Goal: Task Accomplishment & Management: Use online tool/utility

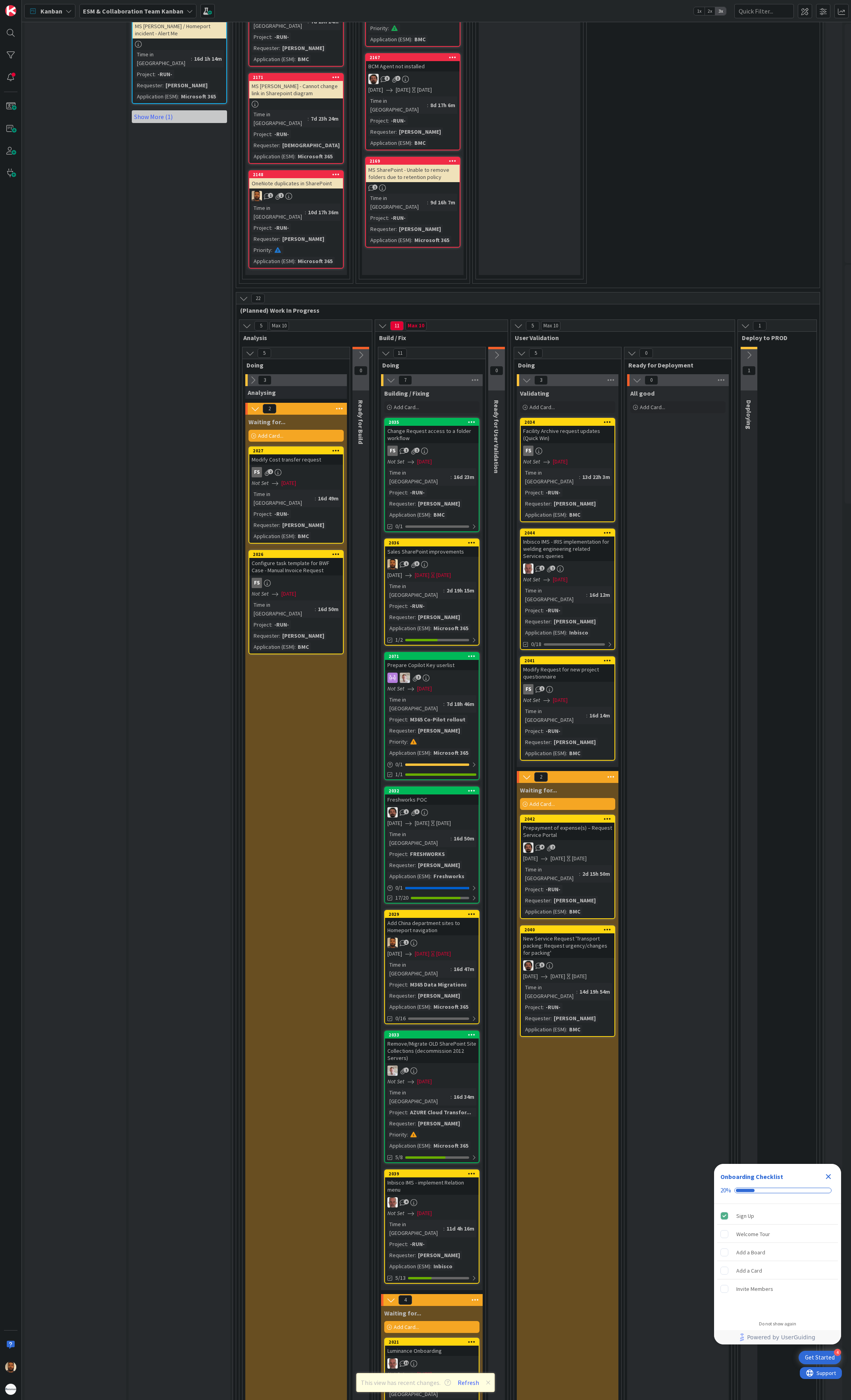
scroll to position [953, 0]
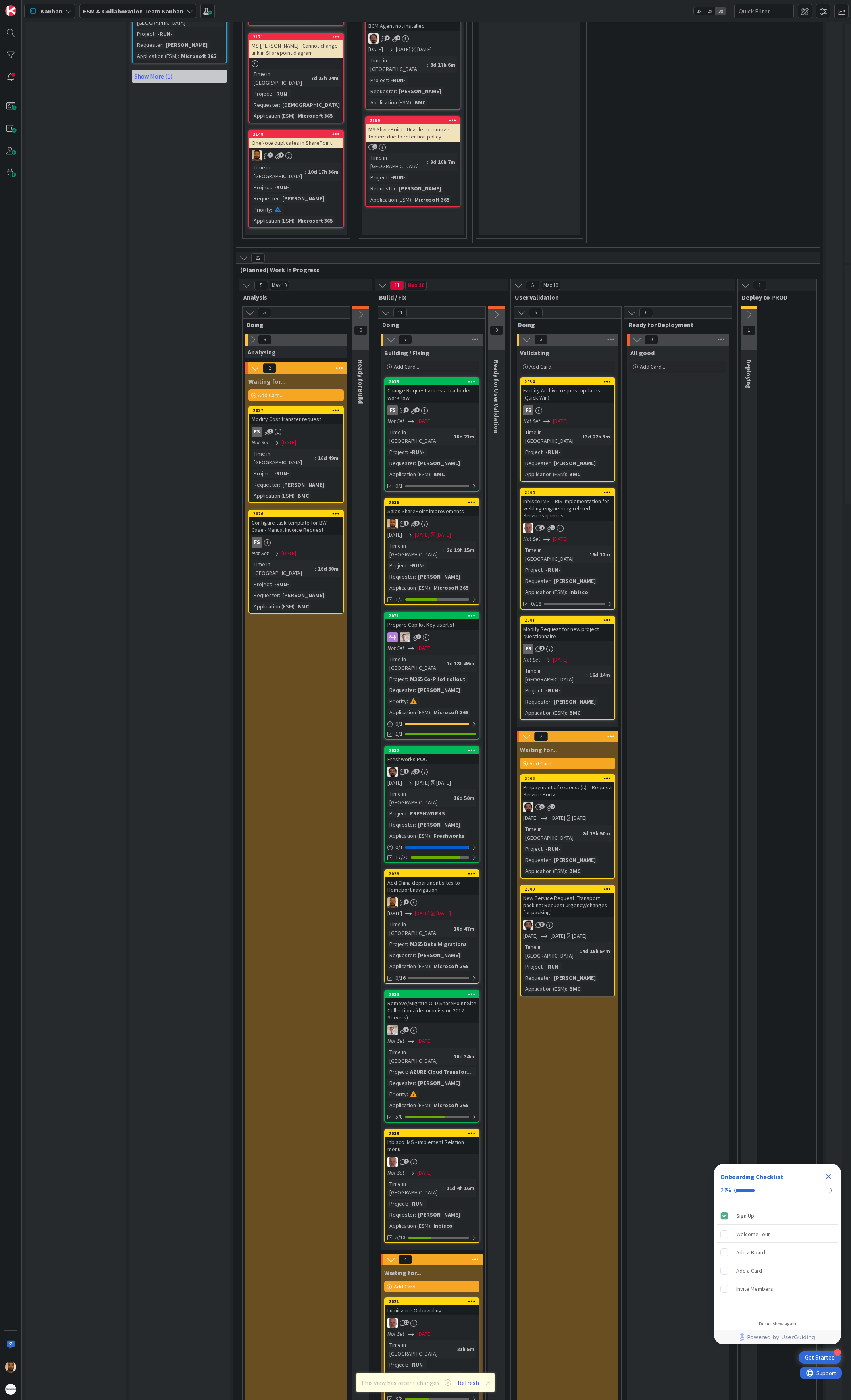
click at [453, 897] on div "1" at bounding box center [432, 902] width 94 height 10
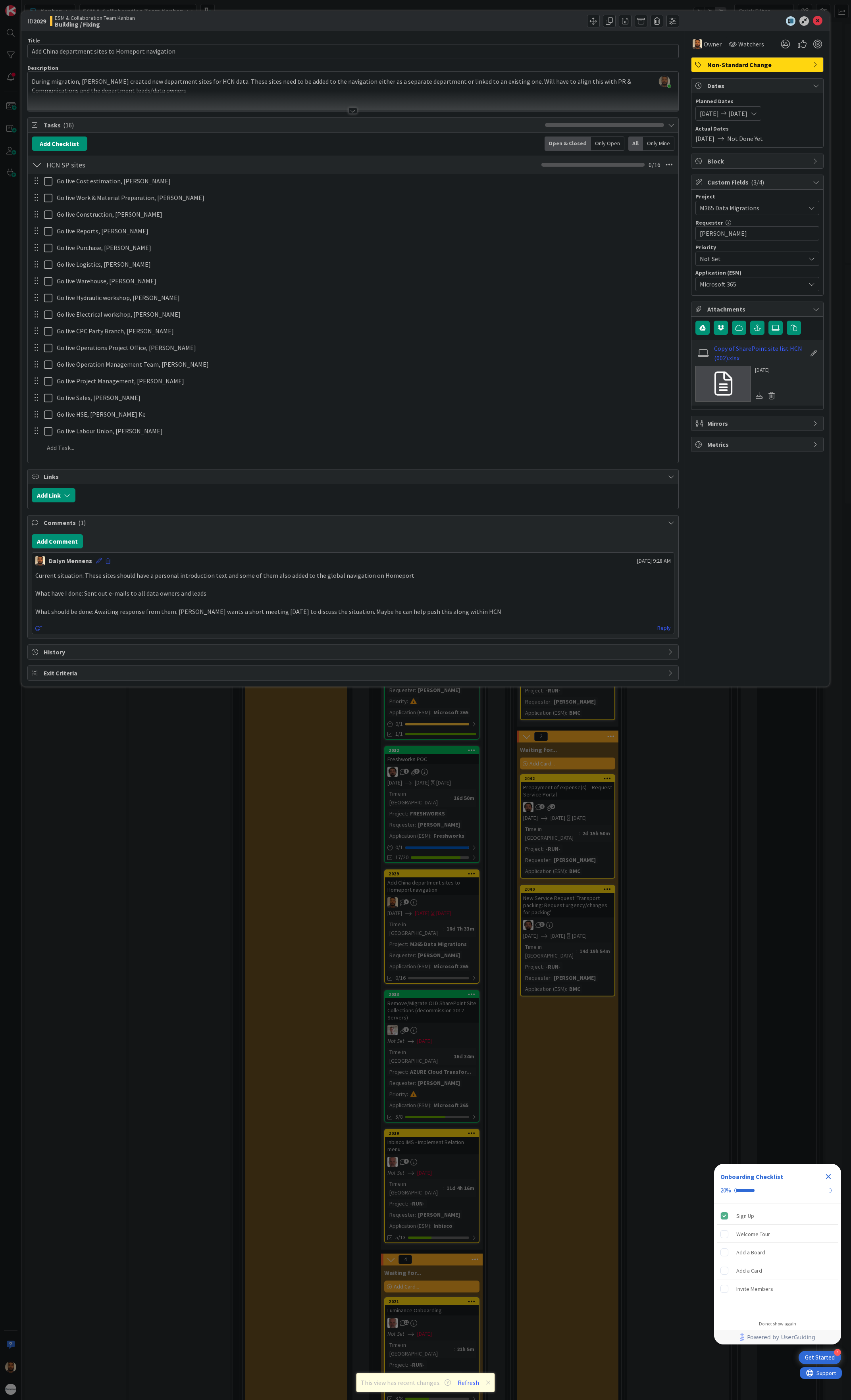
click at [747, 116] on span "[DATE]" at bounding box center [738, 113] width 19 height 10
click at [729, 199] on td "13" at bounding box center [727, 197] width 15 height 15
type input "[DATE]"
click at [729, 199] on td "13" at bounding box center [727, 197] width 15 height 15
type input "[DATE]"
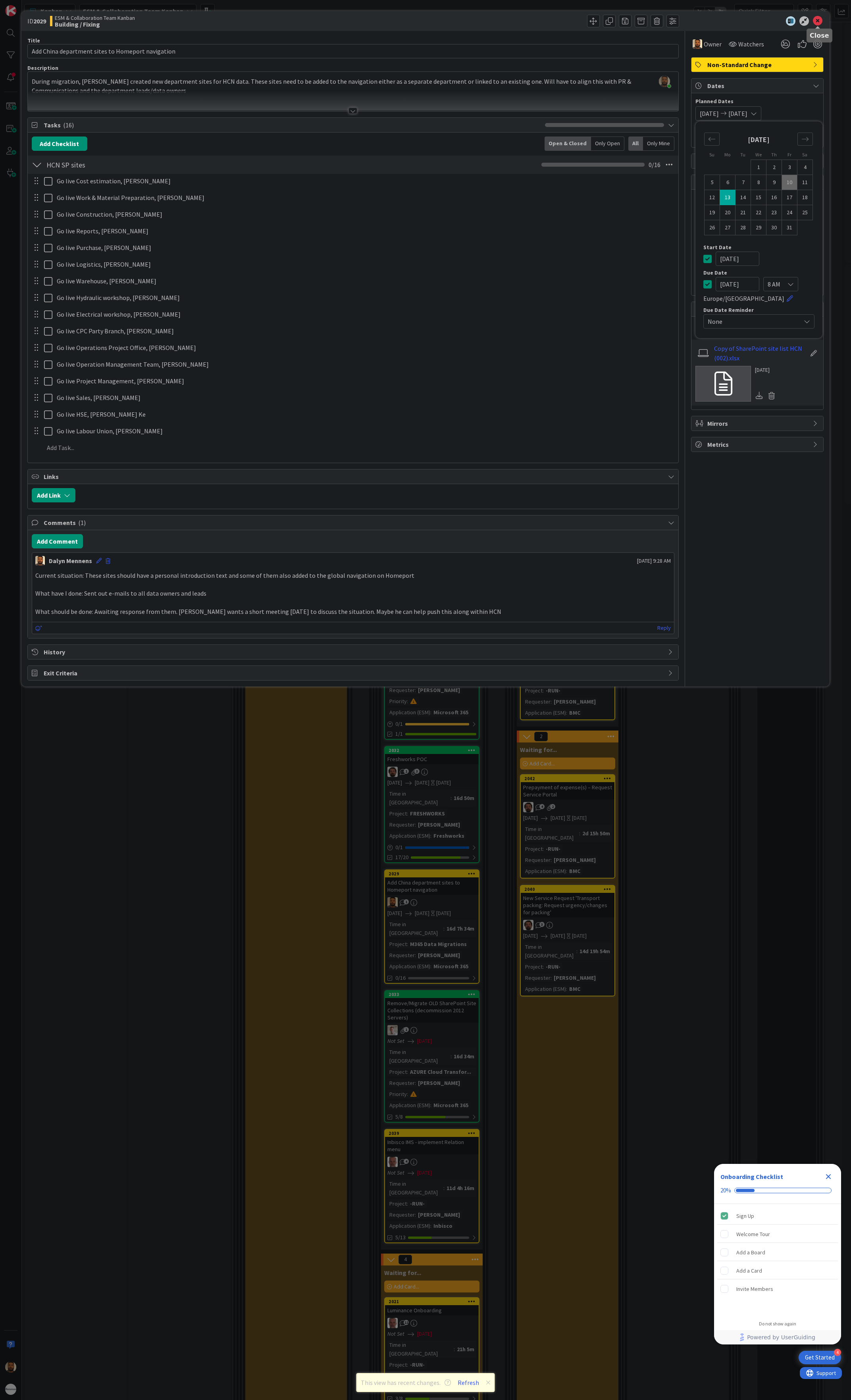
click at [820, 21] on icon at bounding box center [818, 21] width 10 height 10
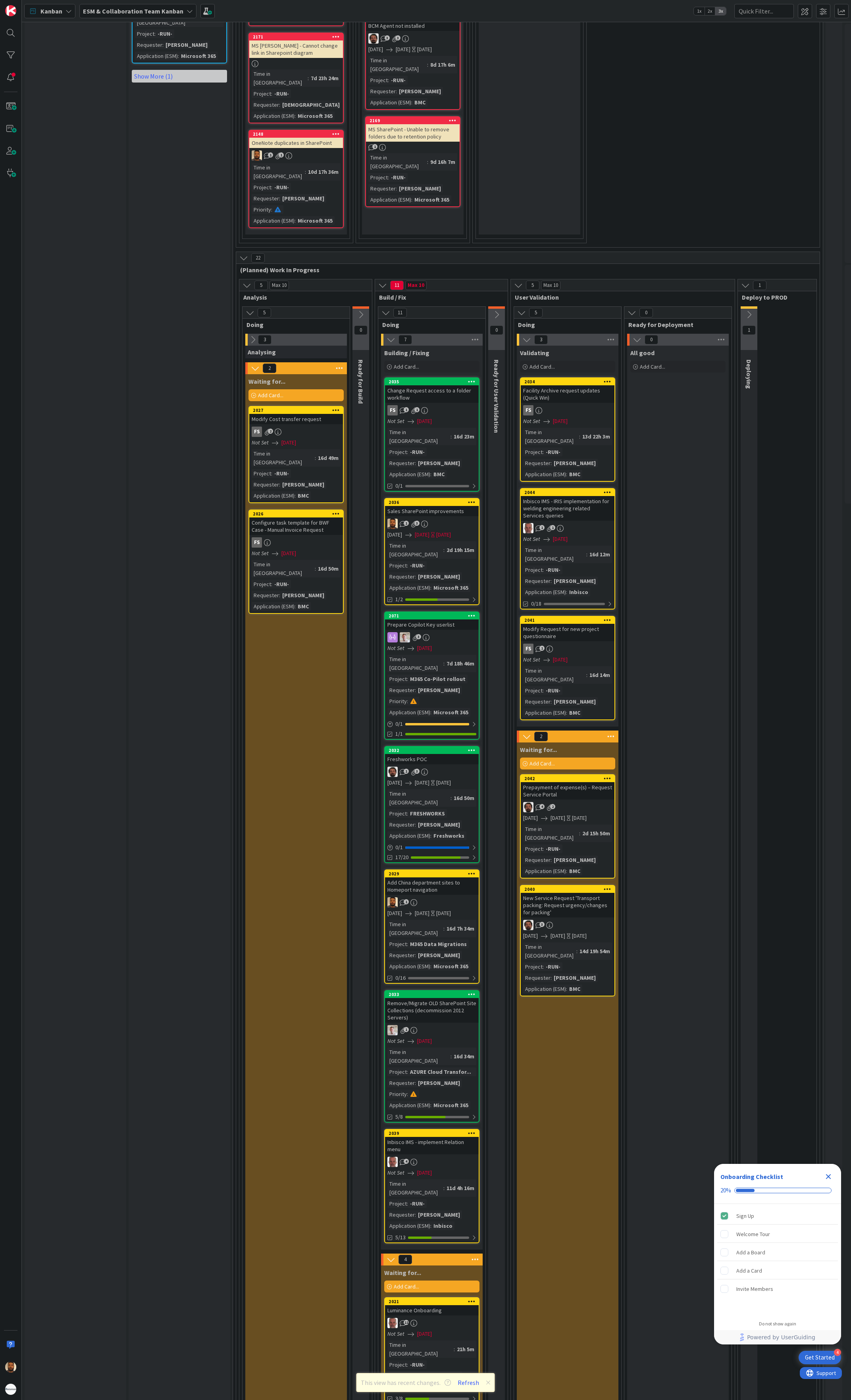
click at [435, 533] on icon at bounding box center [433, 535] width 3 height 5
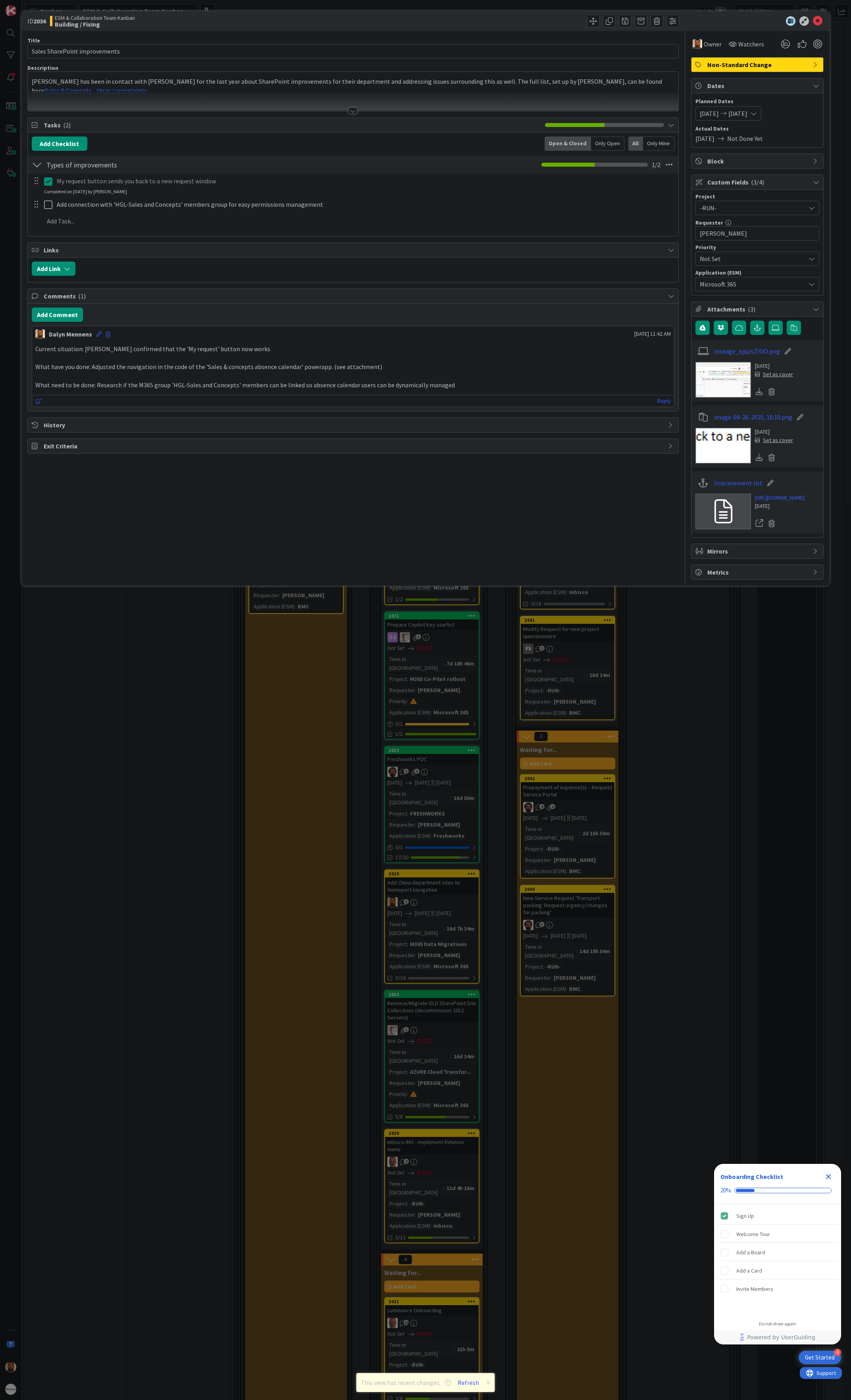
click at [747, 117] on span "[DATE]" at bounding box center [738, 113] width 19 height 10
click at [743, 199] on td "14" at bounding box center [743, 197] width 15 height 15
type input "[DATE]"
click at [743, 199] on td "14" at bounding box center [743, 197] width 15 height 15
type input "[DATE]"
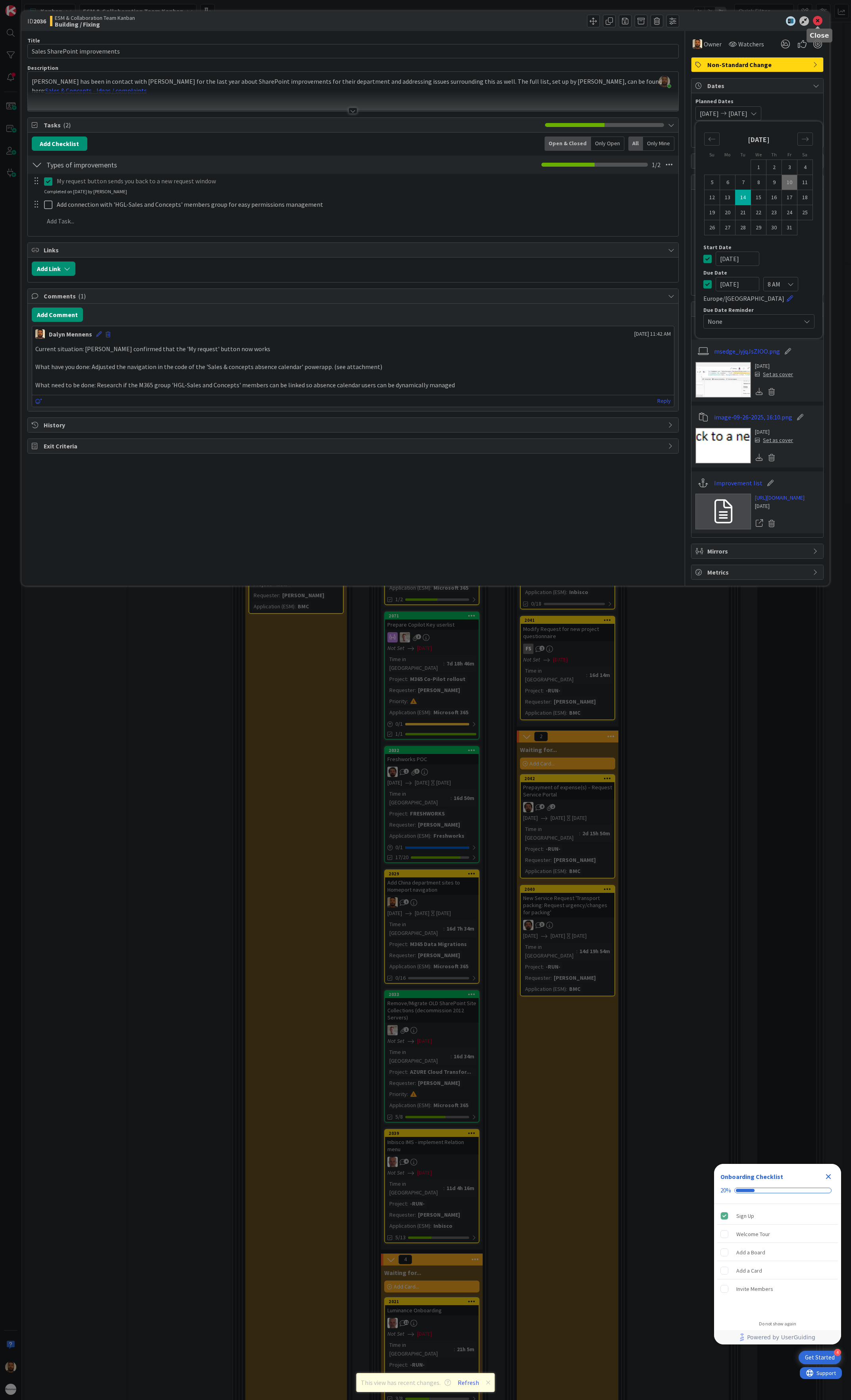
click at [818, 21] on icon at bounding box center [818, 21] width 10 height 10
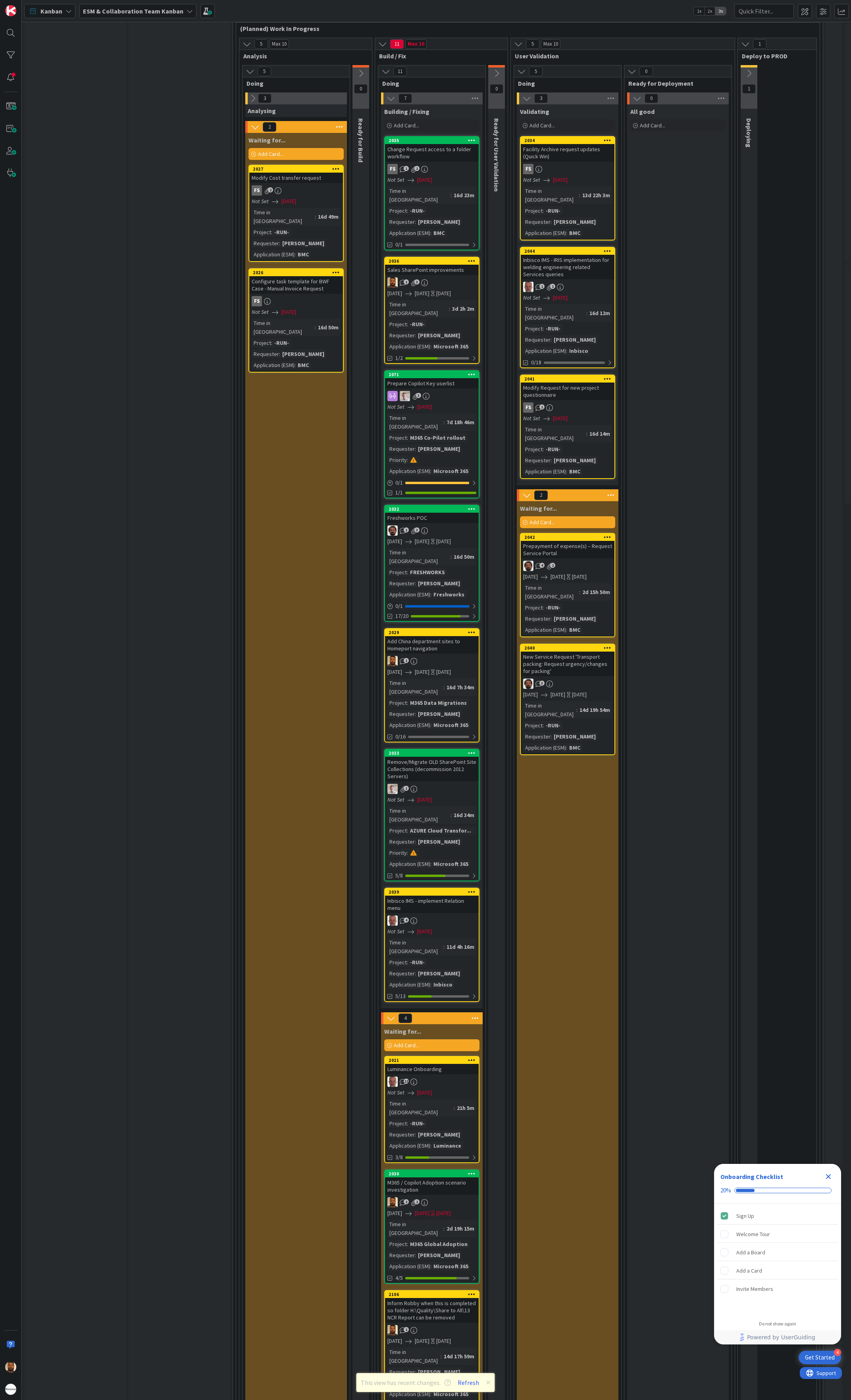
scroll to position [1203, 0]
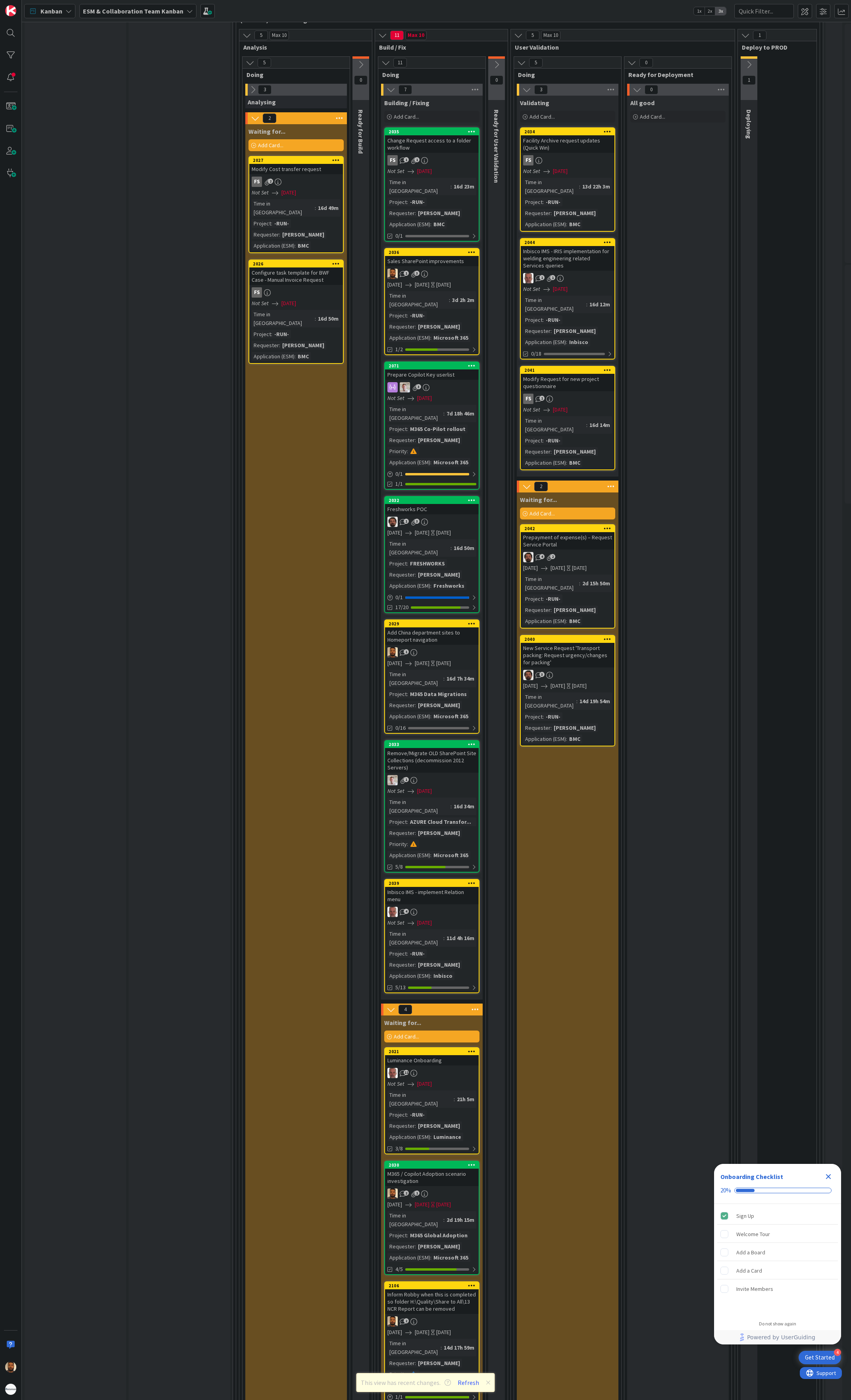
click at [451, 1200] on div "[DATE]" at bounding box center [444, 1204] width 15 height 9
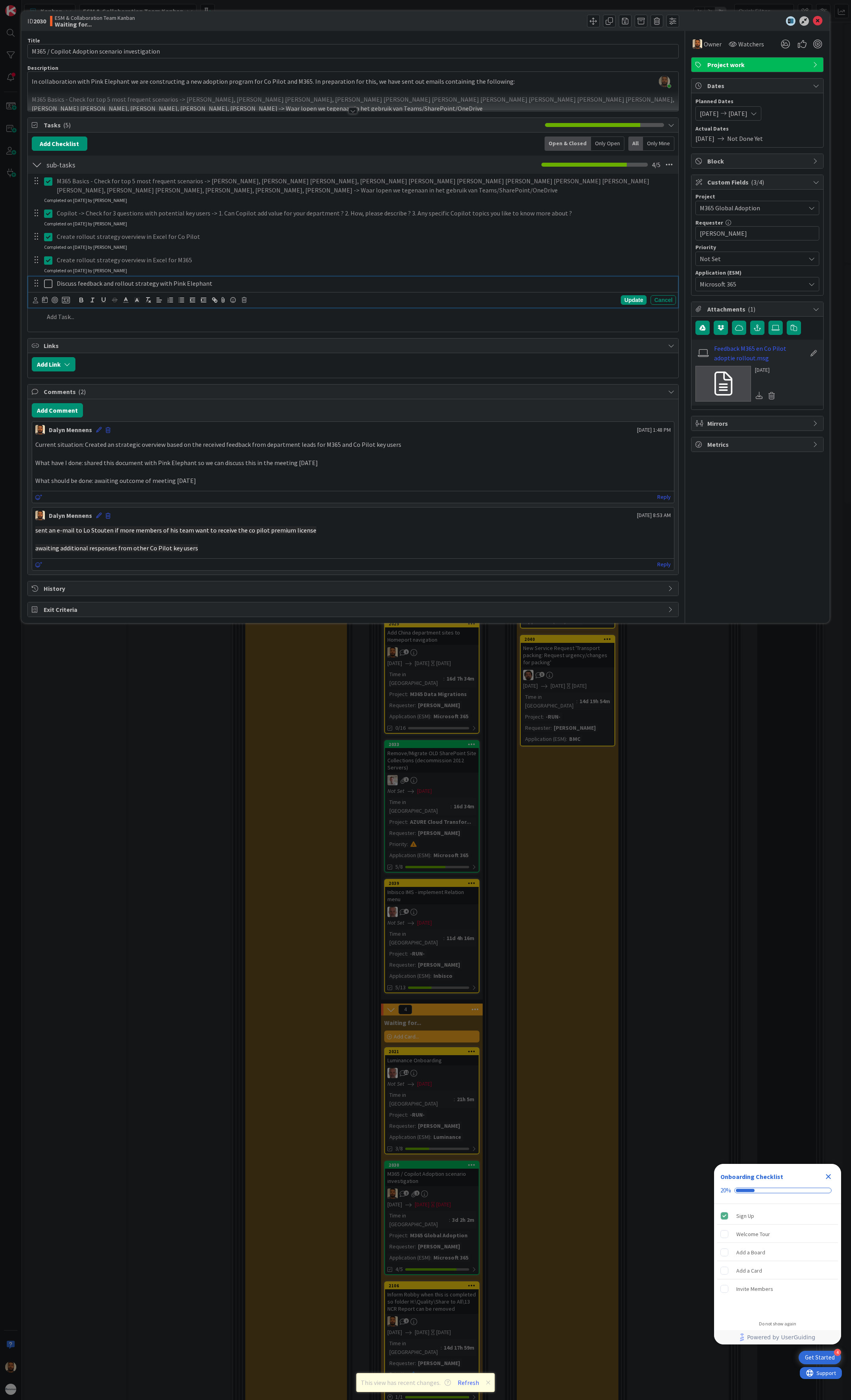
click at [49, 285] on icon at bounding box center [48, 284] width 9 height 10
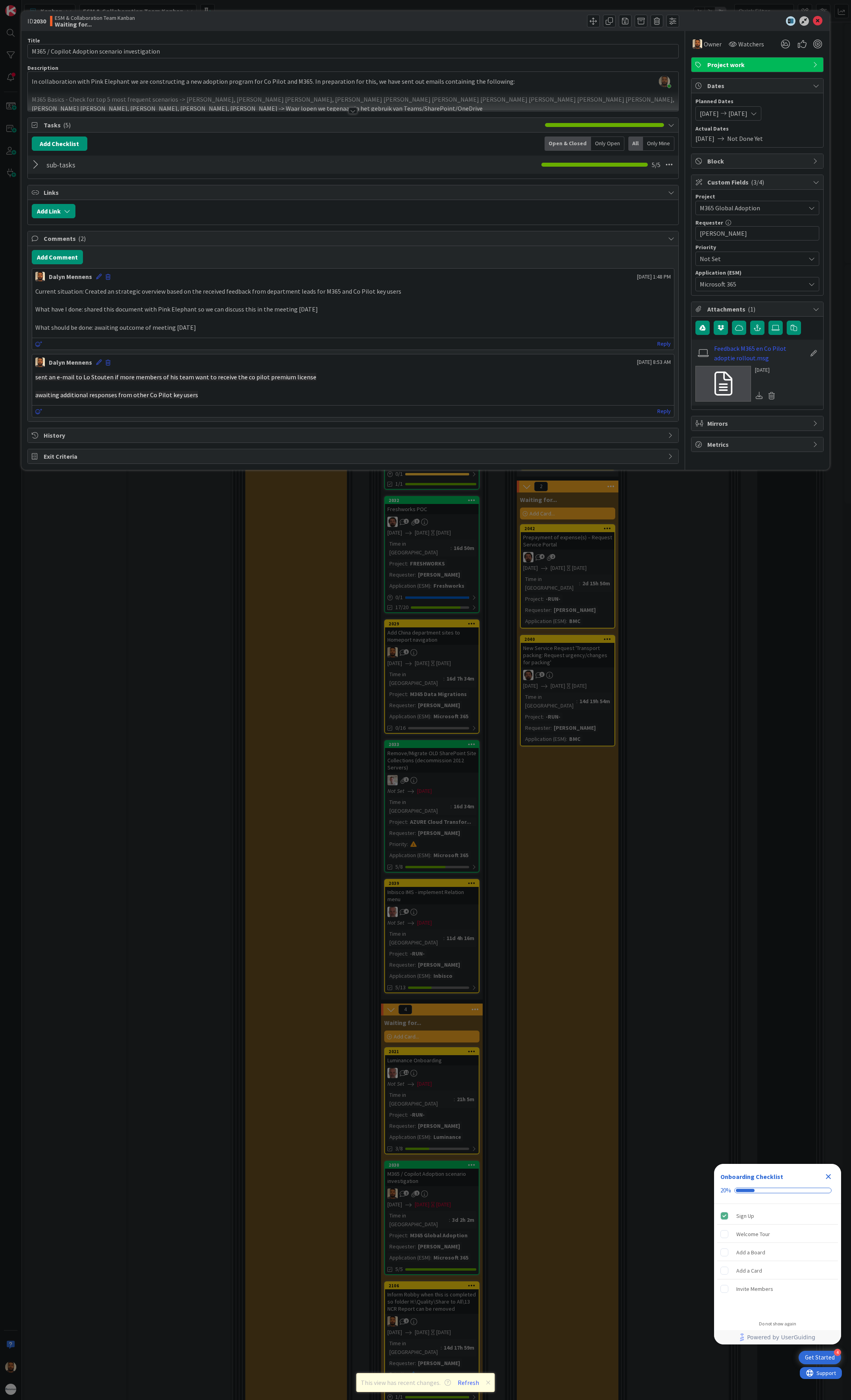
click at [70, 254] on div "Add Comment [PERSON_NAME] [DATE] 1:48 PM Current situation: Created an strategi…" at bounding box center [354, 334] width 651 height 176
click at [73, 263] on button "Add Comment" at bounding box center [57, 257] width 51 height 14
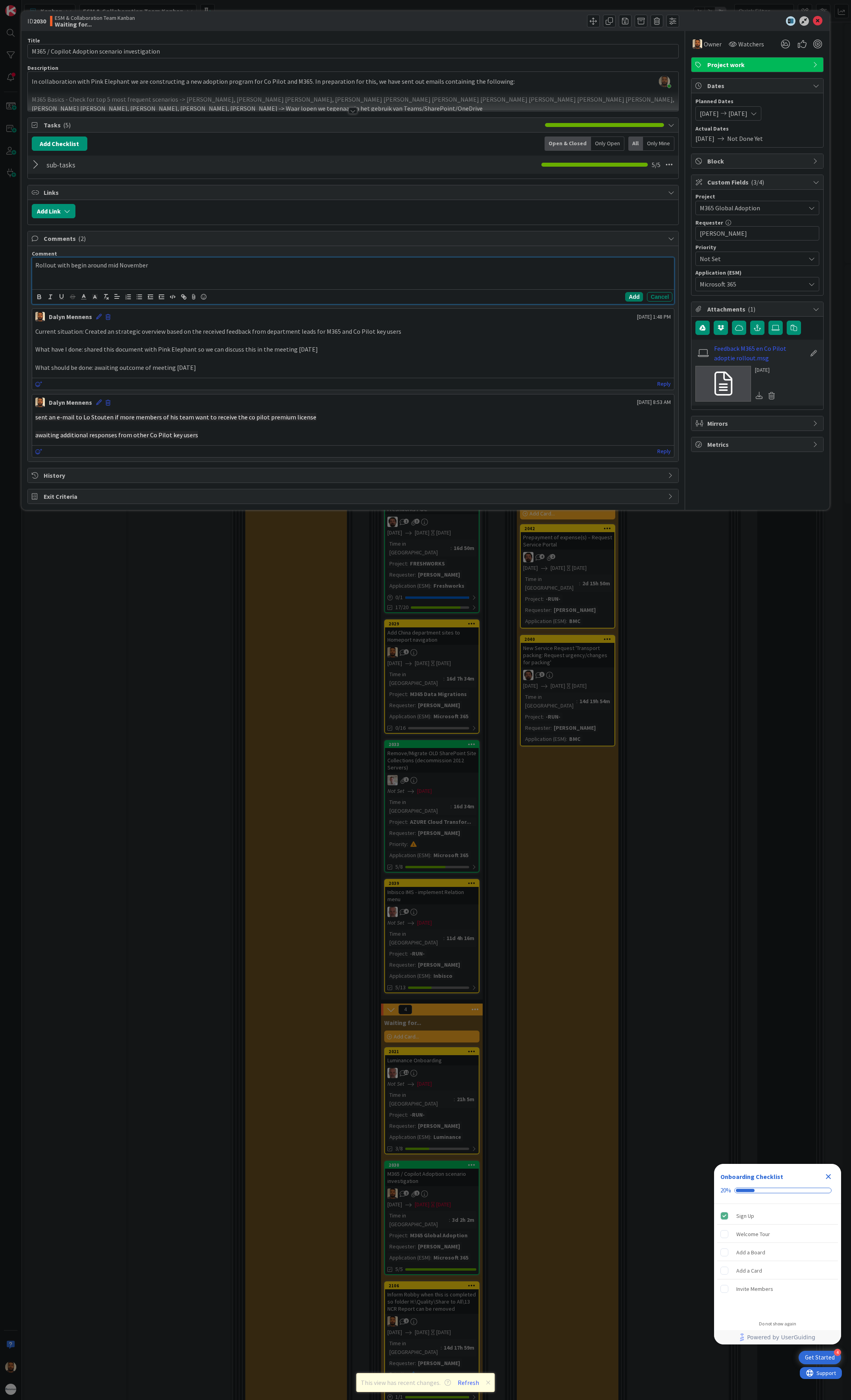
click at [631, 302] on button "Add" at bounding box center [634, 297] width 18 height 10
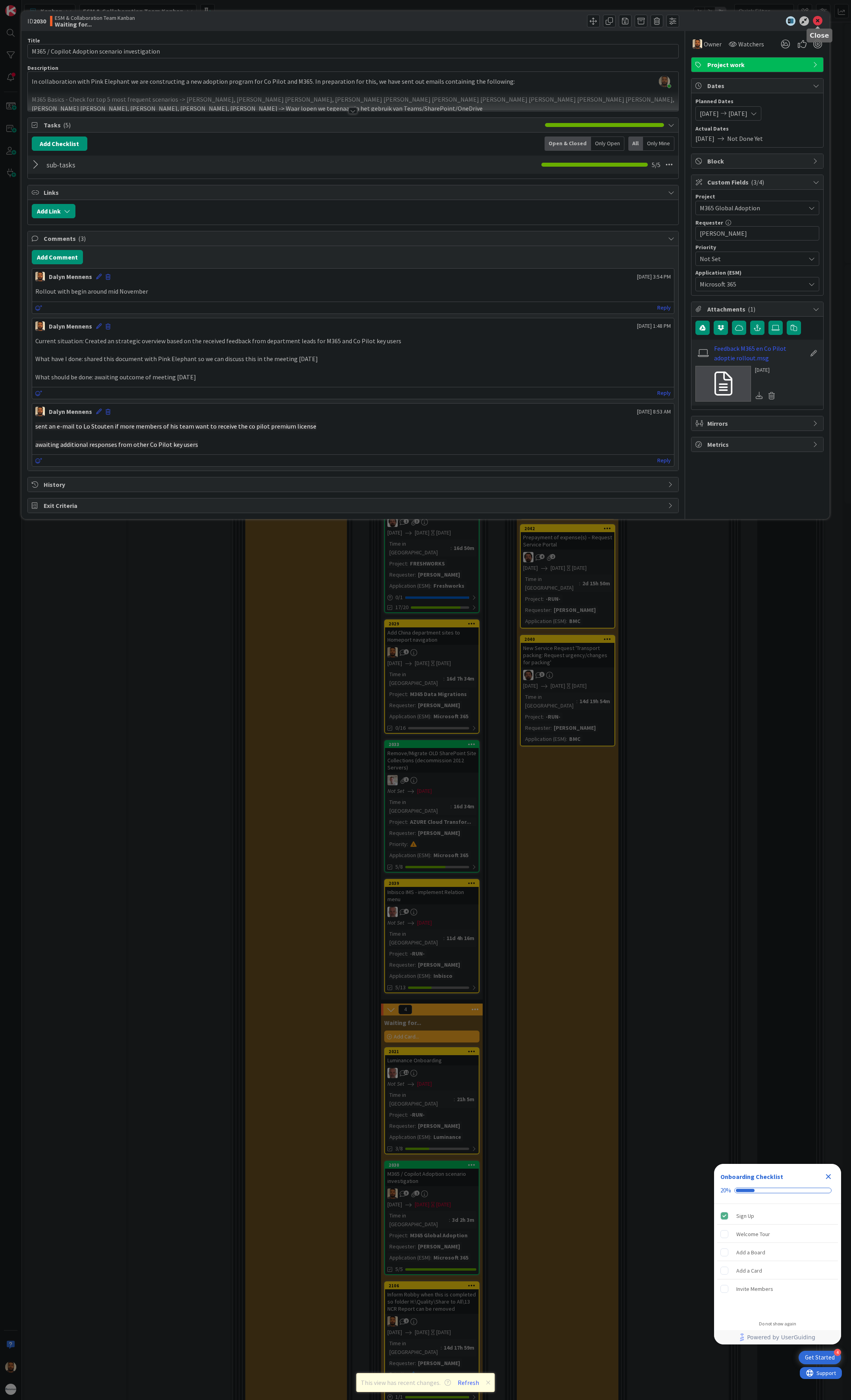
click at [816, 16] on icon at bounding box center [818, 21] width 10 height 10
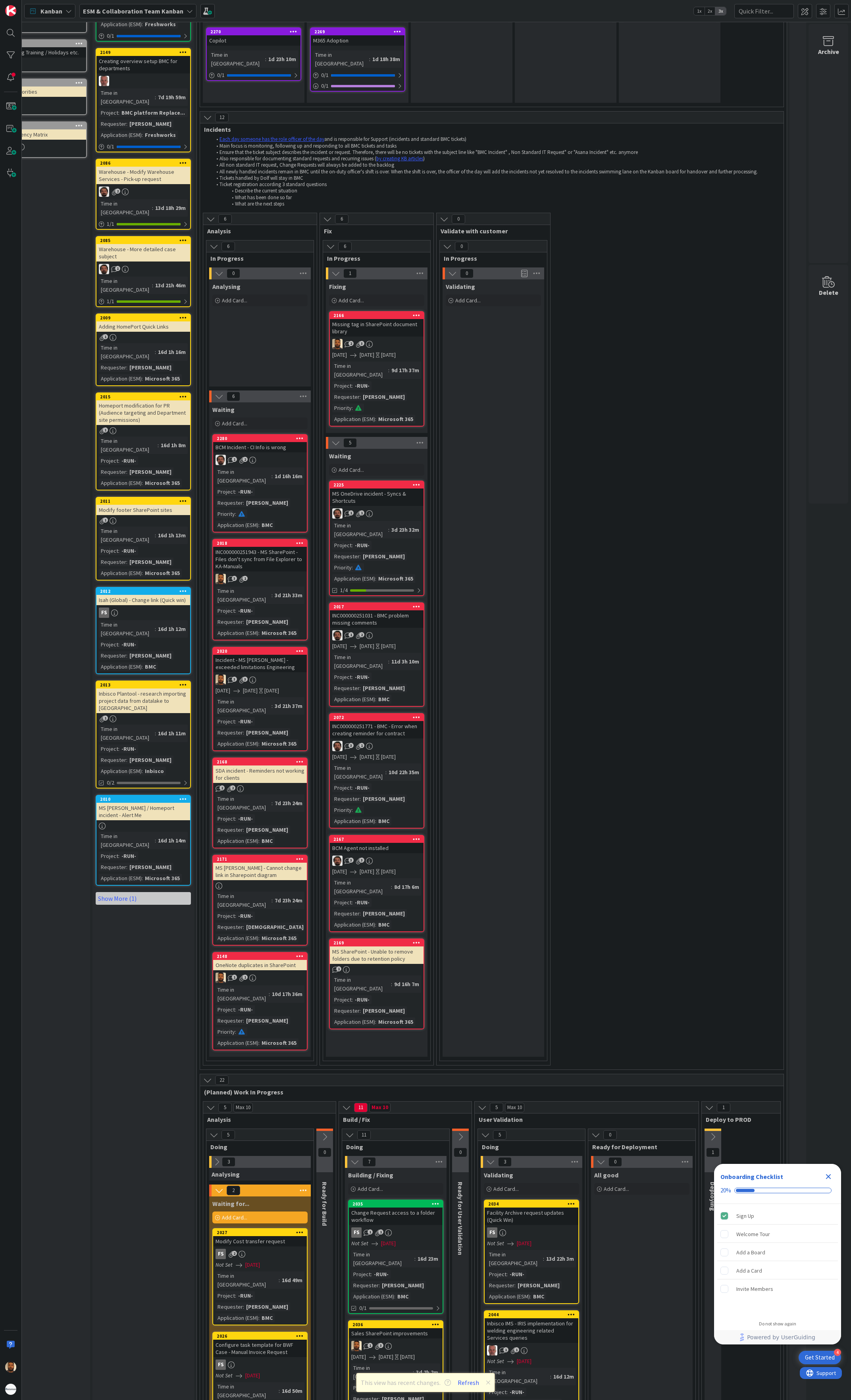
scroll to position [0, 55]
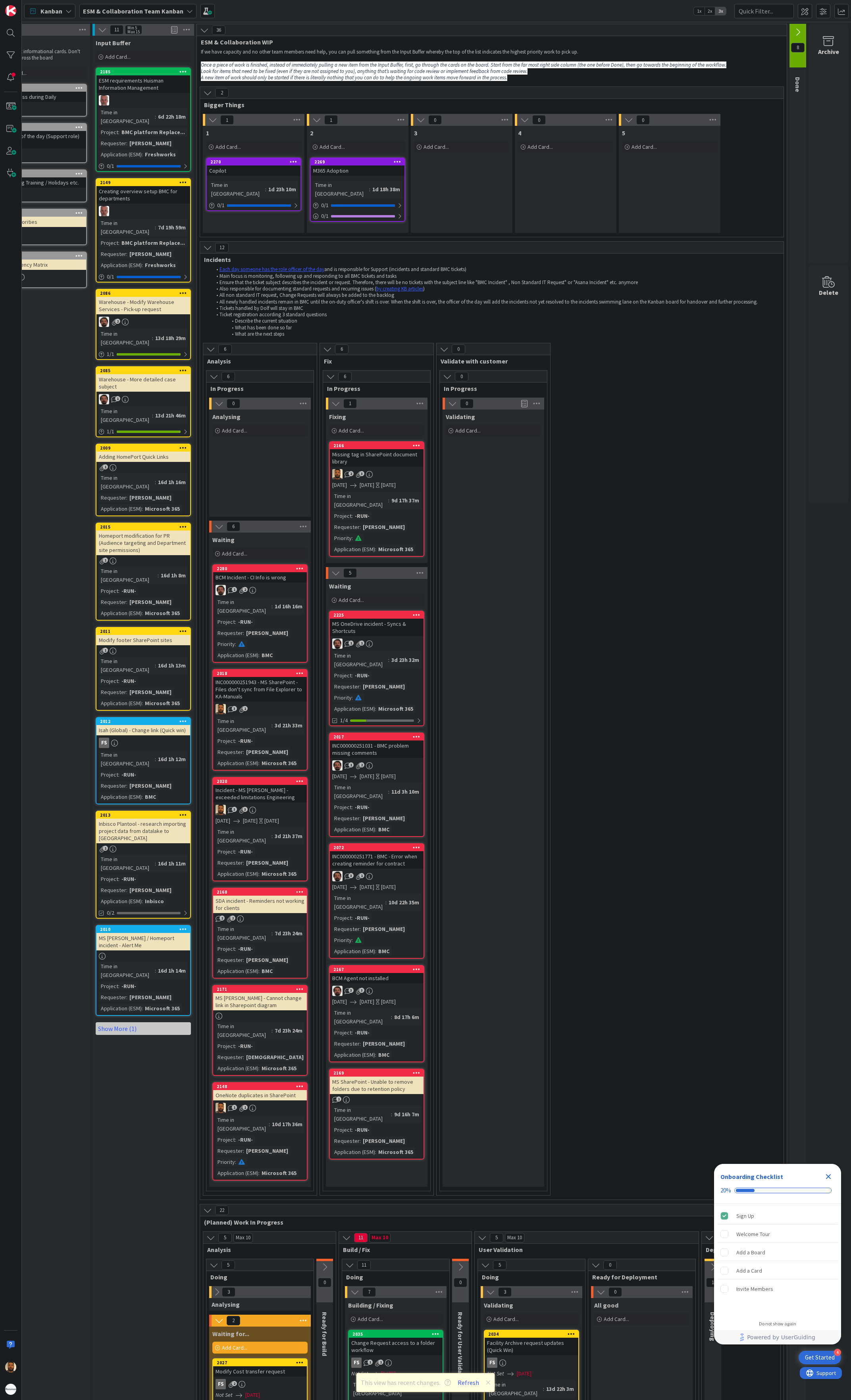
click at [794, 29] on icon at bounding box center [798, 32] width 9 height 9
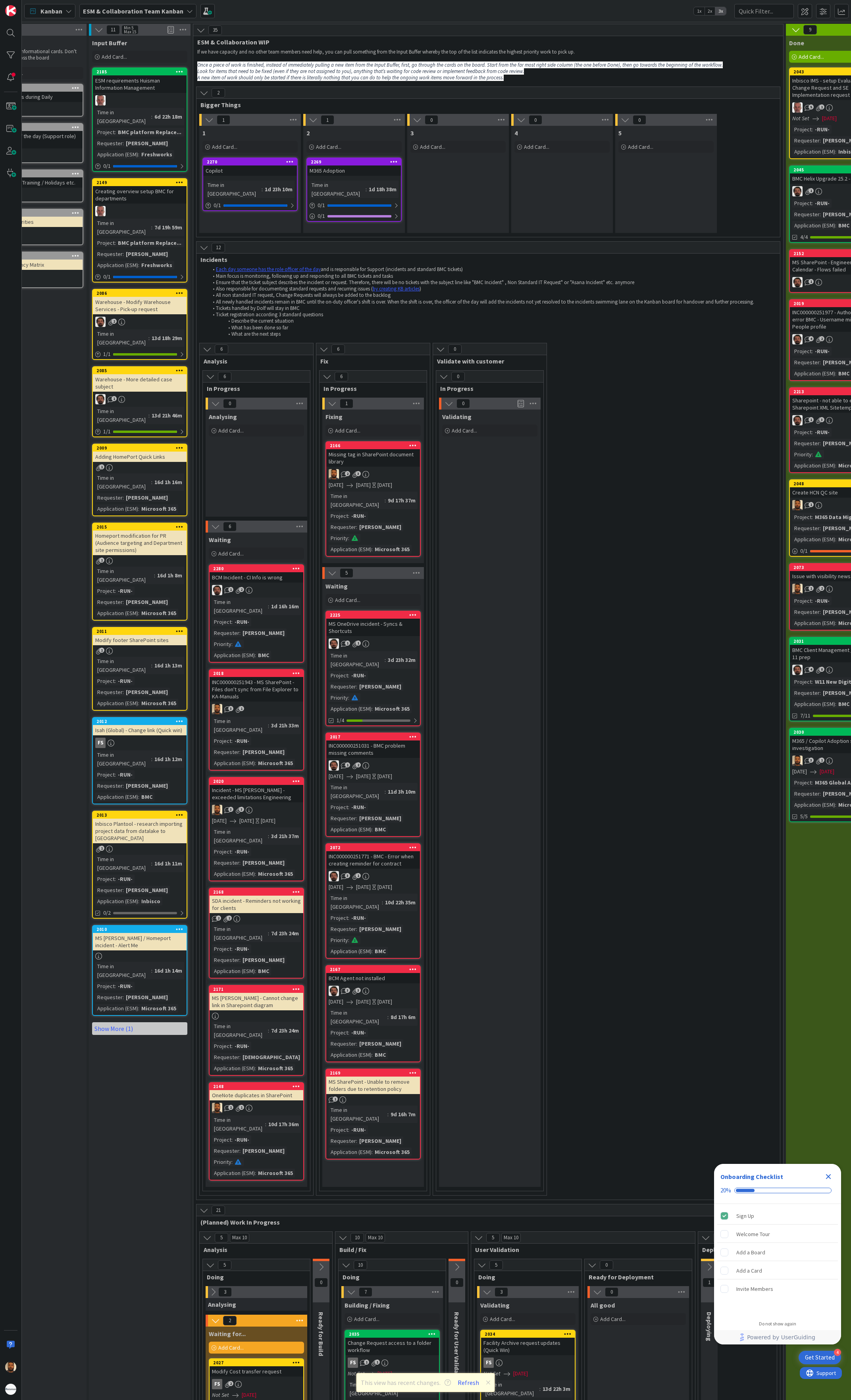
scroll to position [0, 0]
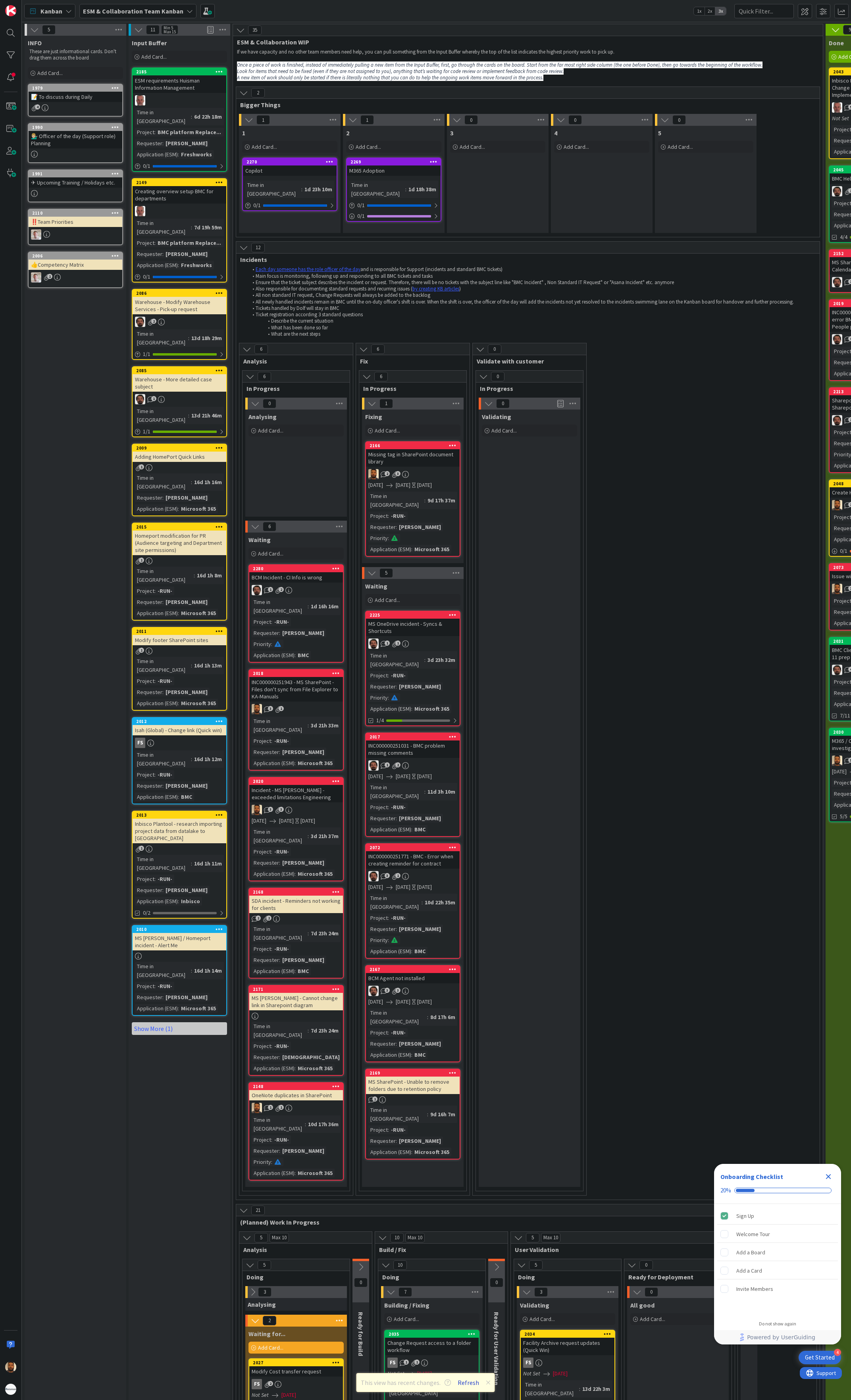
click at [469, 1381] on button "Refresh" at bounding box center [468, 1383] width 27 height 10
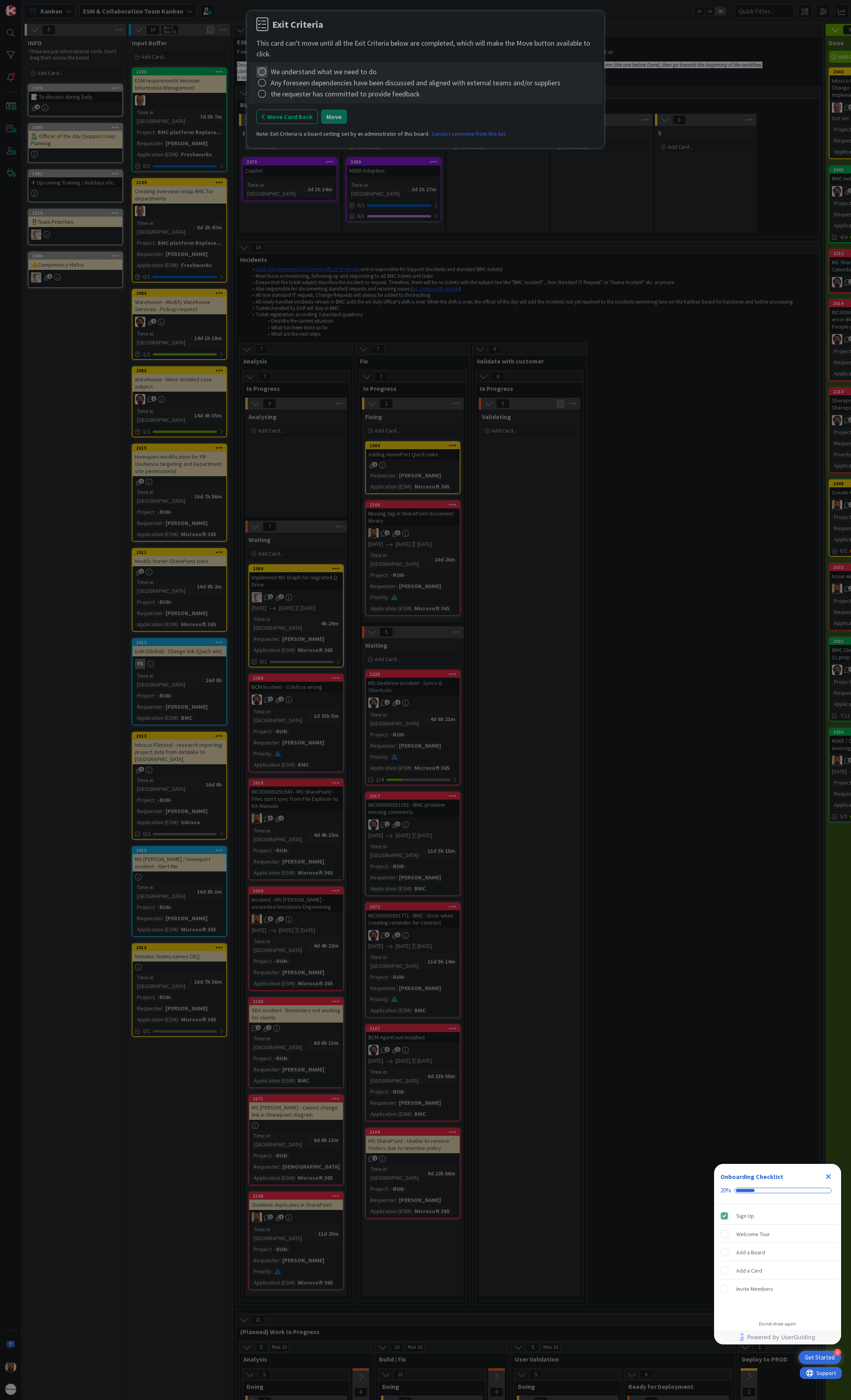
click at [267, 73] on icon at bounding box center [262, 72] width 11 height 11
click at [268, 90] on link "Complete" at bounding box center [306, 89] width 99 height 11
click at [264, 82] on icon at bounding box center [262, 82] width 11 height 11
click at [267, 96] on link "Complete" at bounding box center [306, 100] width 99 height 11
click at [264, 92] on icon at bounding box center [262, 94] width 11 height 11
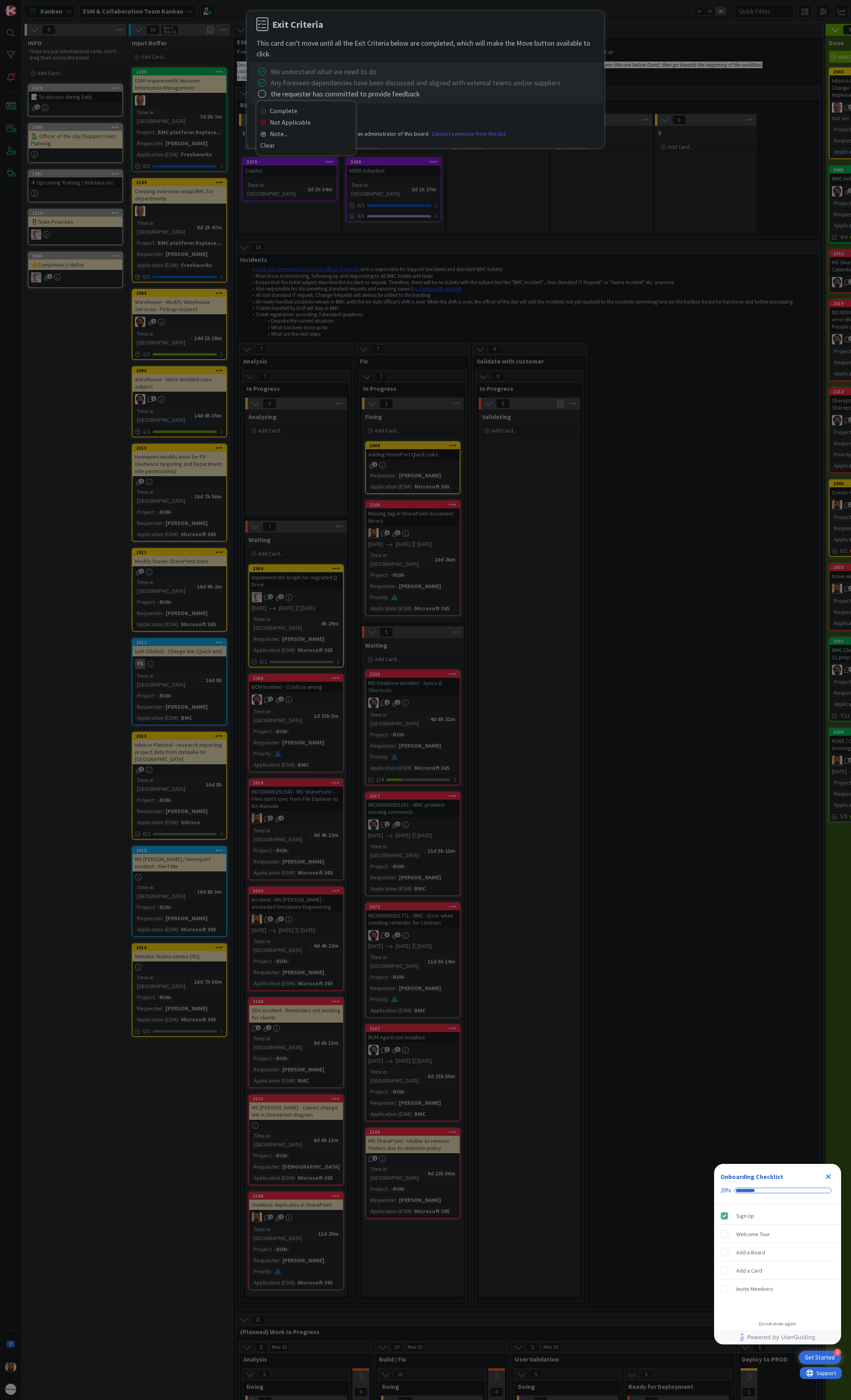
click at [270, 104] on div "Complete Not Applicable Note... Clear" at bounding box center [306, 128] width 99 height 54
click at [271, 109] on link "Complete" at bounding box center [306, 111] width 99 height 11
click at [331, 118] on button "Move" at bounding box center [334, 116] width 26 height 14
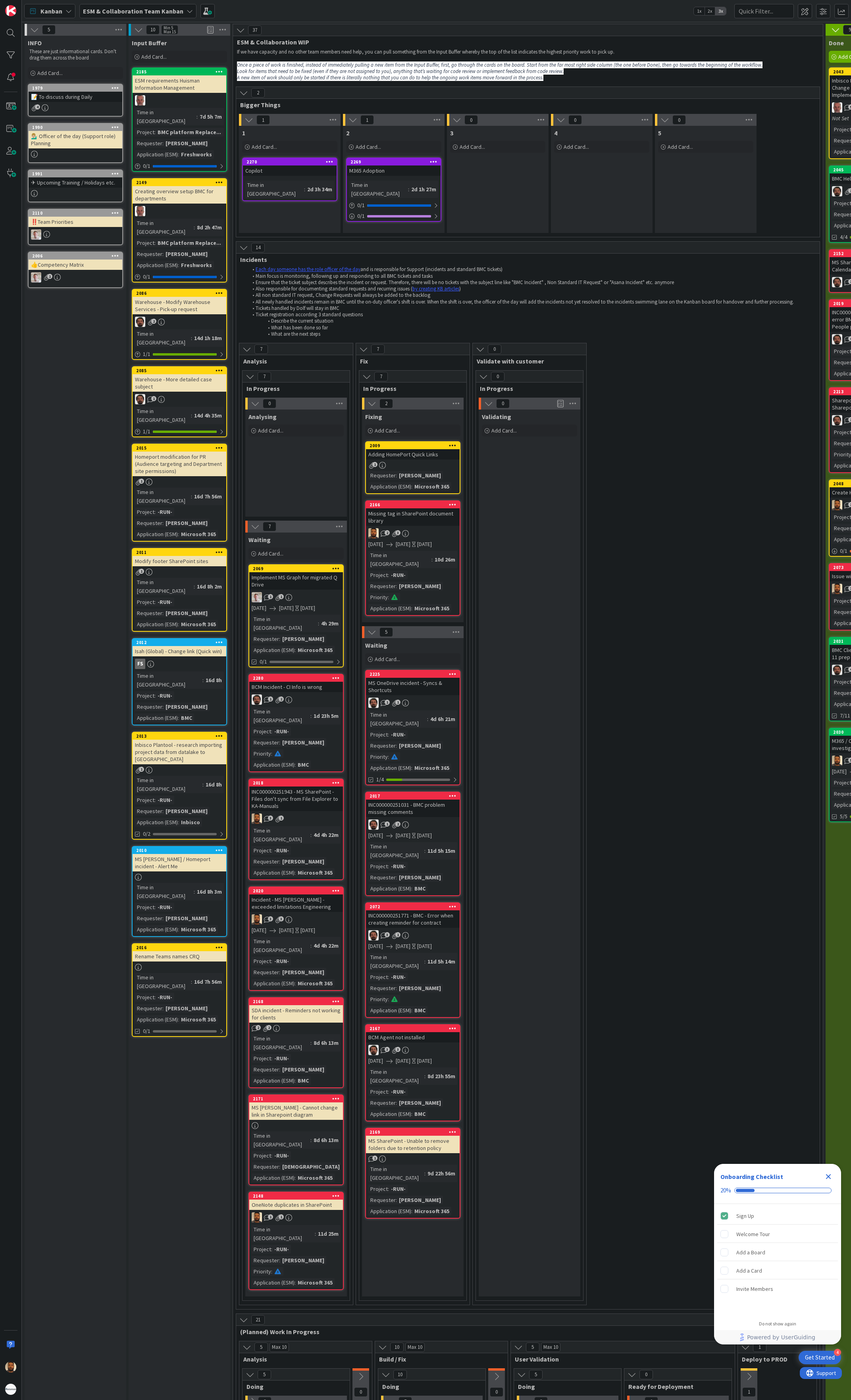
click at [424, 455] on div "Adding HomePort Quick Links" at bounding box center [413, 454] width 94 height 10
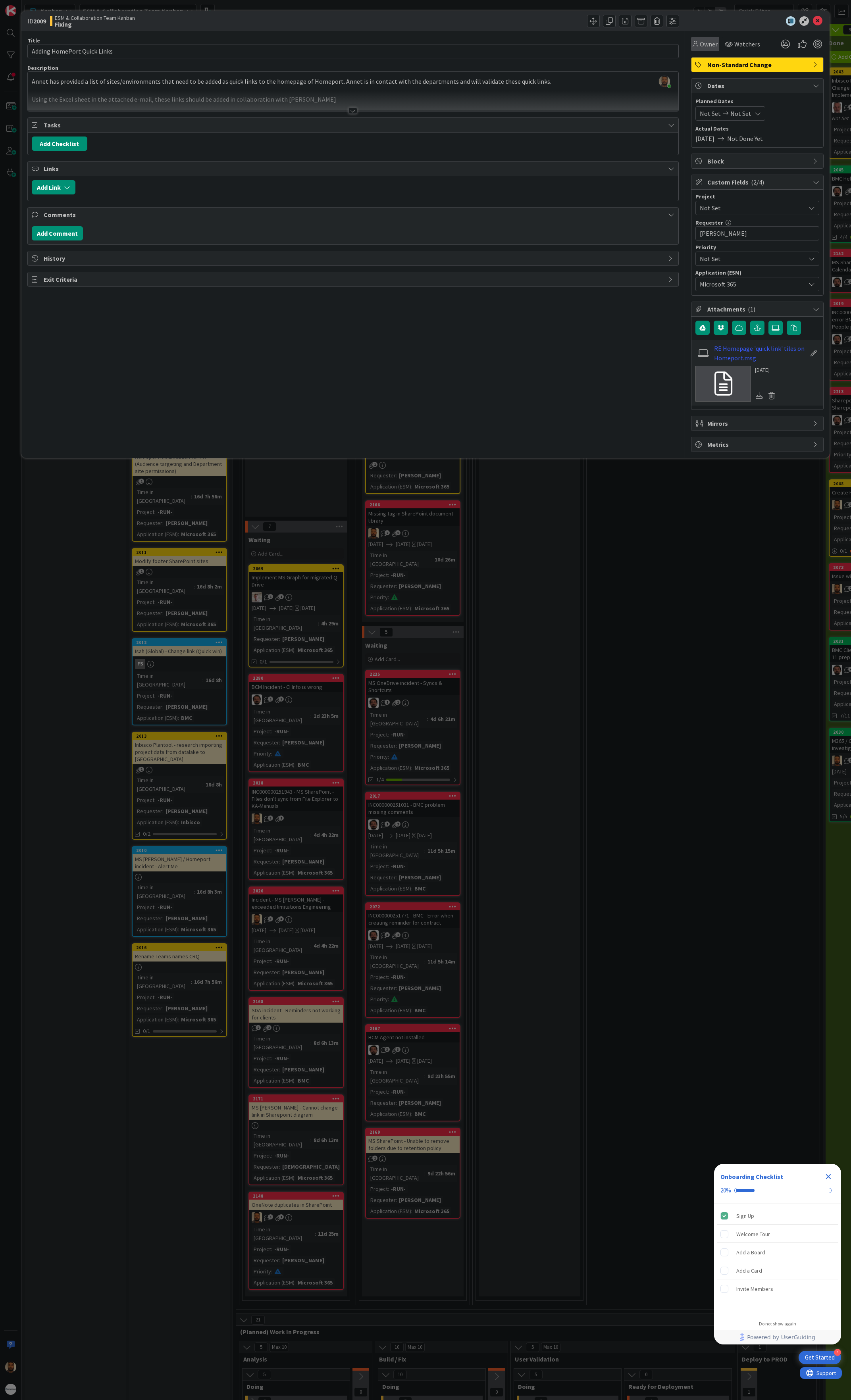
click at [698, 43] on icon at bounding box center [696, 43] width 6 height 6
click at [703, 104] on link "Dalyn Mennens" at bounding box center [754, 102] width 126 height 15
click at [746, 113] on span "Not Set" at bounding box center [741, 113] width 21 height 10
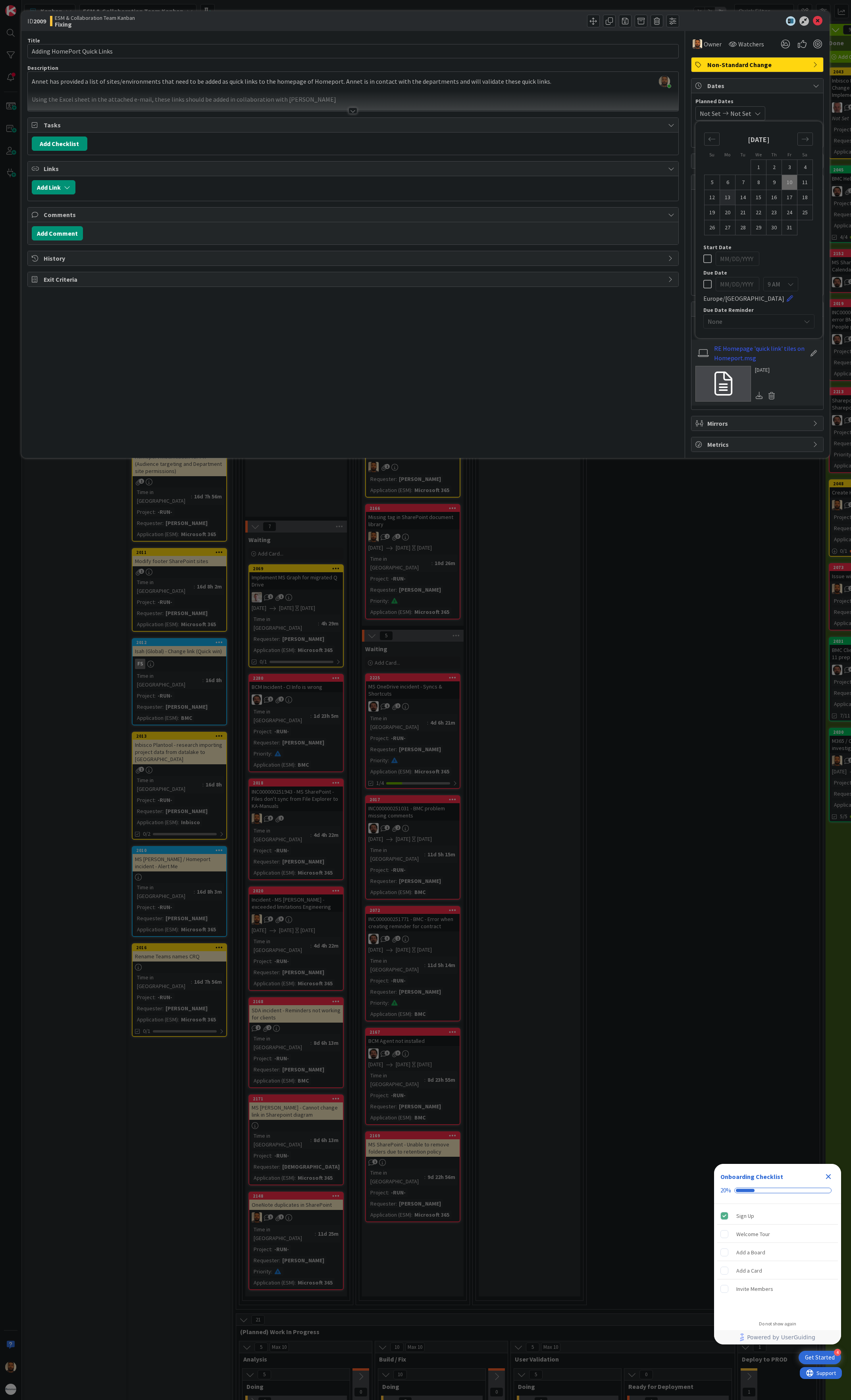
click at [732, 199] on td "13" at bounding box center [727, 197] width 15 height 15
type input "[DATE]"
click at [732, 199] on td "13" at bounding box center [727, 197] width 15 height 15
type input "[DATE]"
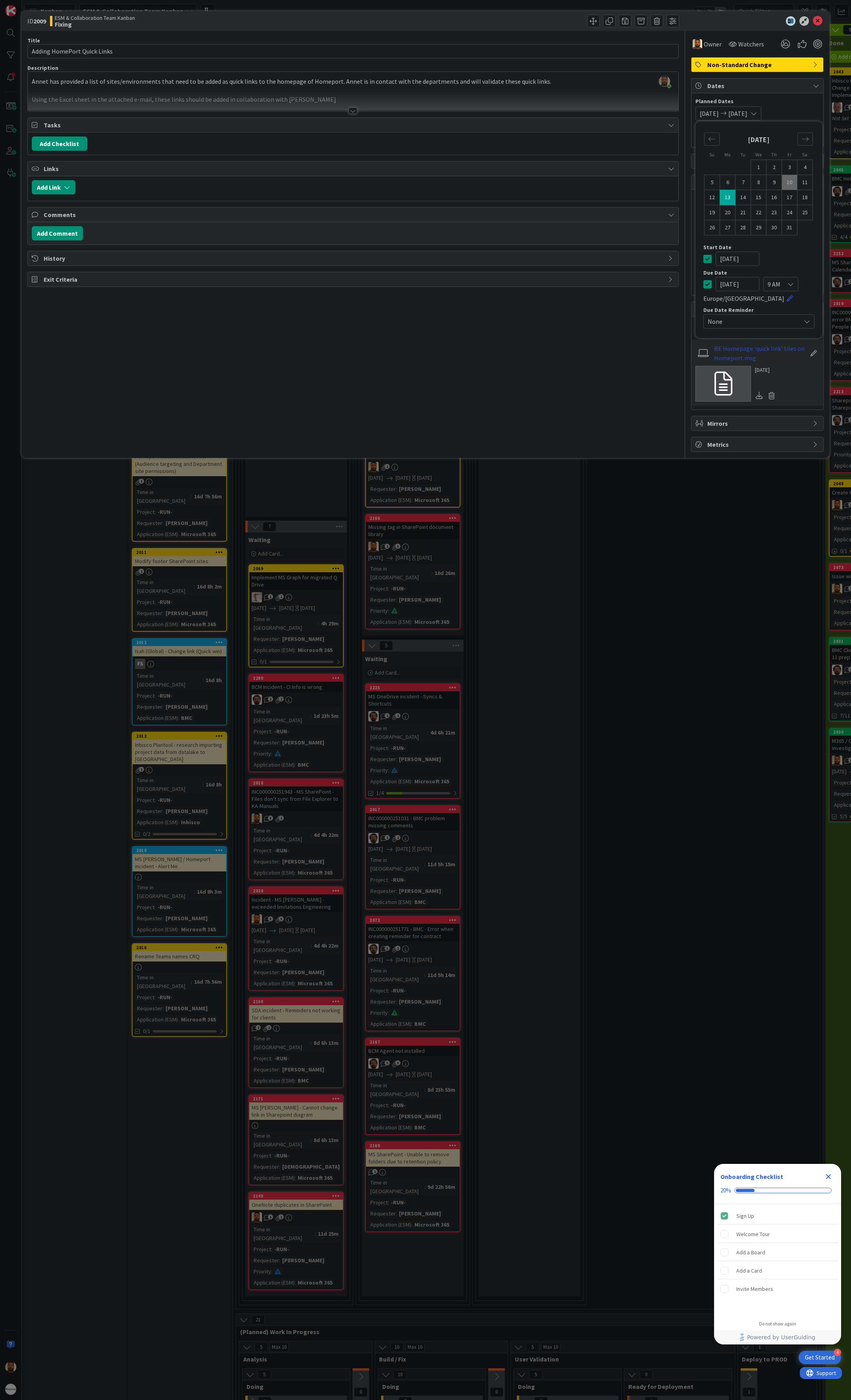
click at [738, 352] on link "RE Homepage 'quick link' tiles on Homeport.msg" at bounding box center [760, 353] width 92 height 19
click at [740, 354] on link "RE Homepage 'quick link' tiles on Homeport.msg" at bounding box center [760, 353] width 92 height 19
click at [818, 21] on icon at bounding box center [818, 21] width 10 height 10
